Goal: Navigation & Orientation: Find specific page/section

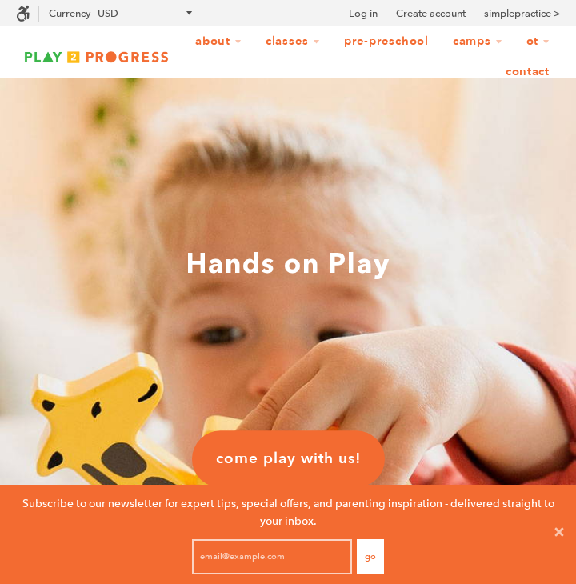
scroll to position [1, 1]
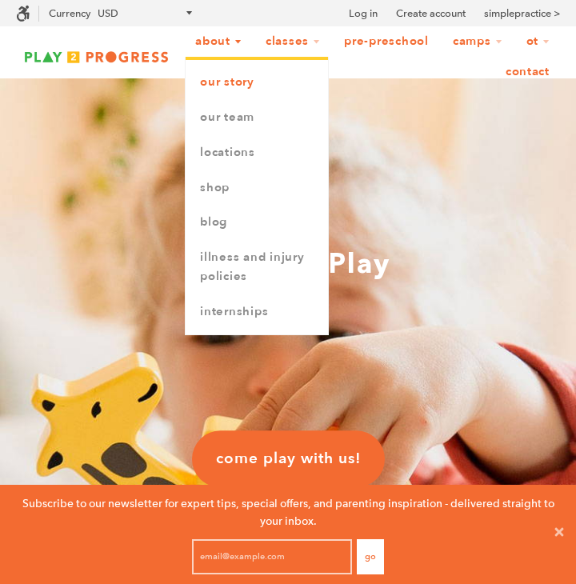
click at [232, 84] on link "Our Story" at bounding box center [257, 82] width 142 height 35
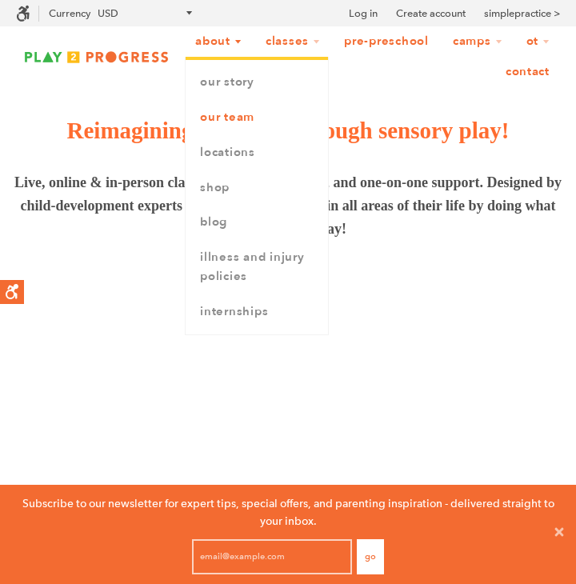
click at [229, 114] on link "Our Team" at bounding box center [257, 117] width 142 height 35
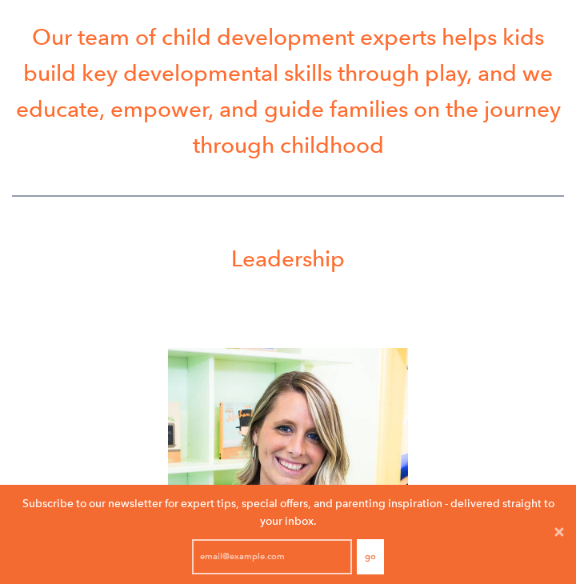
scroll to position [311, 0]
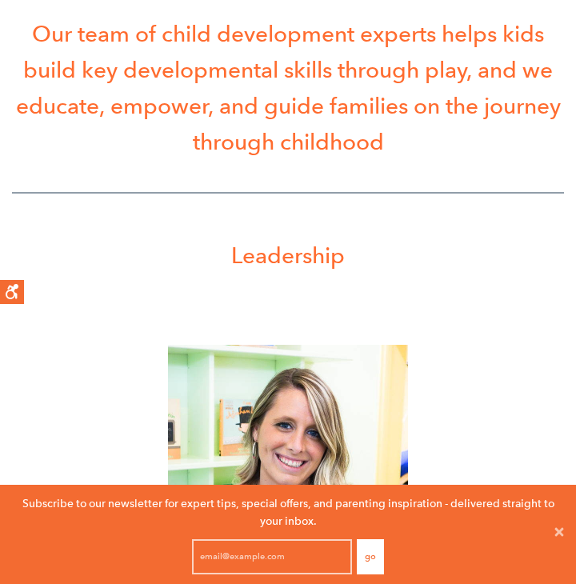
click at [373, 566] on button "Go" at bounding box center [370, 556] width 27 height 35
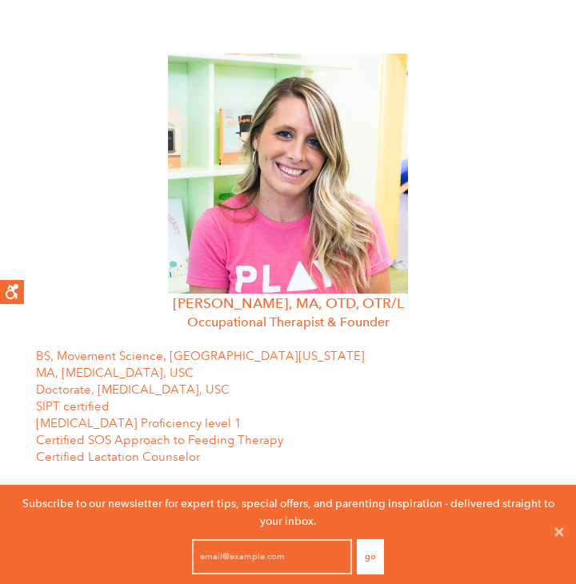
scroll to position [0, 0]
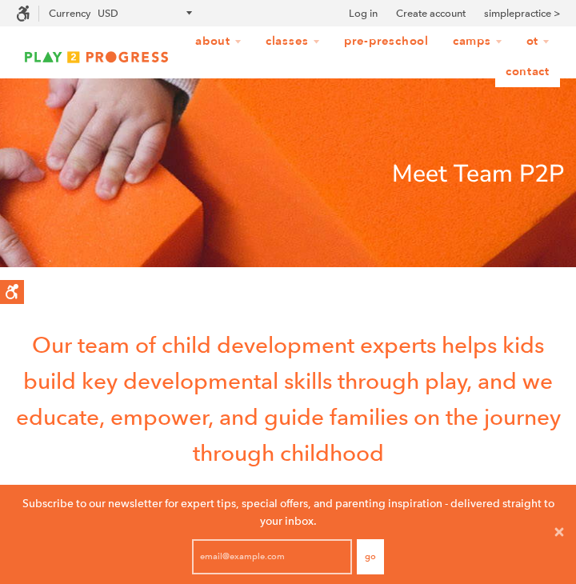
click at [525, 78] on link "Contact" at bounding box center [527, 72] width 65 height 30
